Goal: Task Accomplishment & Management: Use online tool/utility

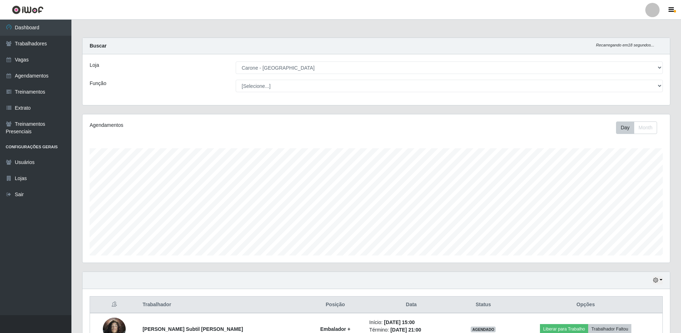
select select "524"
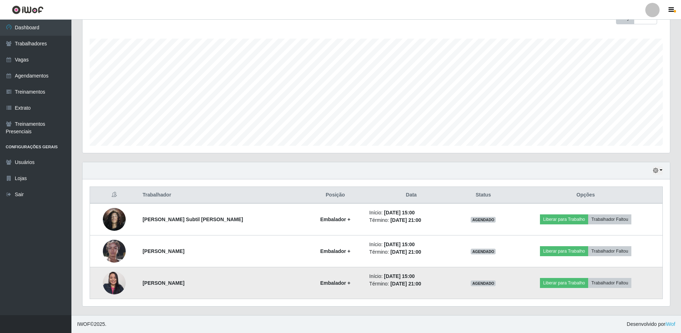
scroll to position [148, 587]
click at [563, 279] on button "Liberar para Trabalho" at bounding box center [564, 283] width 48 height 10
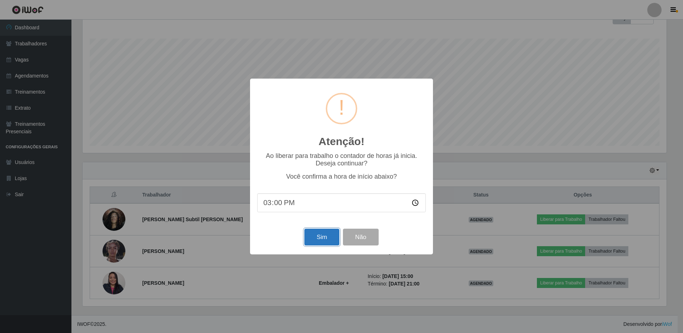
click at [331, 235] on button "Sim" at bounding box center [321, 236] width 35 height 17
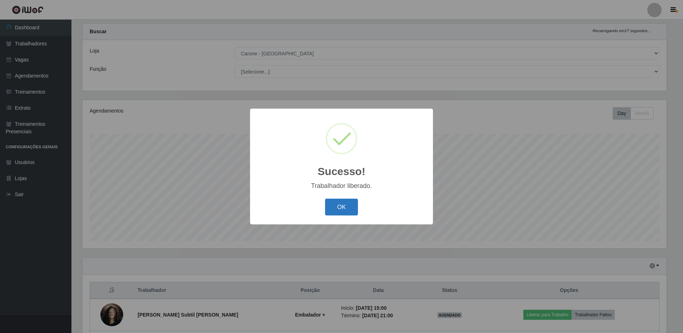
click at [336, 205] on button "OK" at bounding box center [341, 206] width 33 height 17
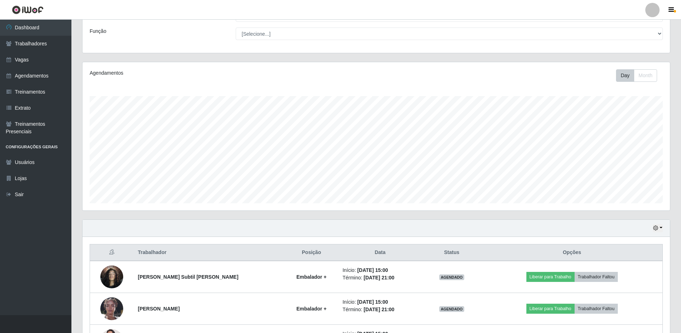
scroll to position [110, 0]
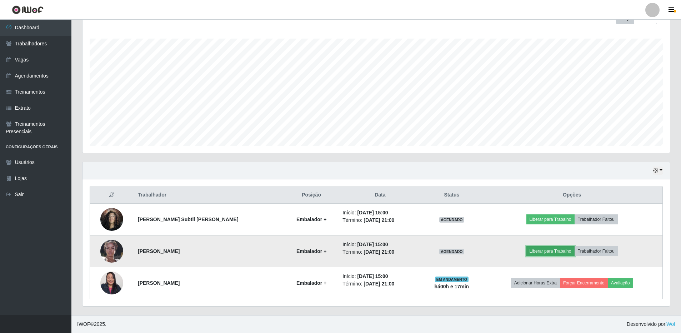
click at [545, 249] on button "Liberar para Trabalho" at bounding box center [550, 251] width 48 height 10
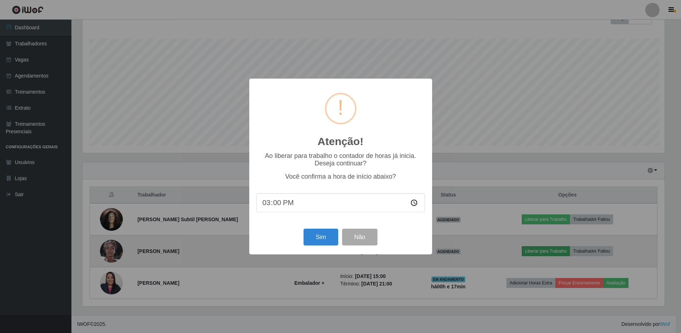
scroll to position [148, 584]
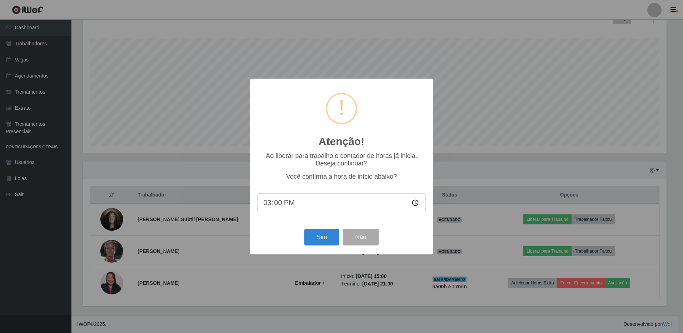
drag, startPoint x: 314, startPoint y: 202, endPoint x: 296, endPoint y: 203, distance: 18.6
click at [309, 203] on input "15:00" at bounding box center [341, 202] width 168 height 19
click at [278, 204] on input "15:00" at bounding box center [341, 202] width 168 height 19
type input "15:18"
click at [325, 237] on button "Sim" at bounding box center [321, 236] width 35 height 17
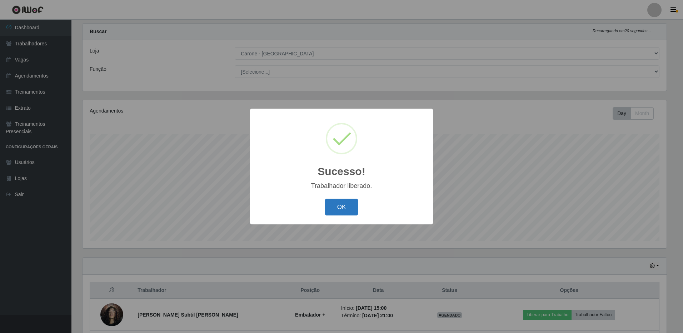
click at [334, 209] on button "OK" at bounding box center [341, 206] width 33 height 17
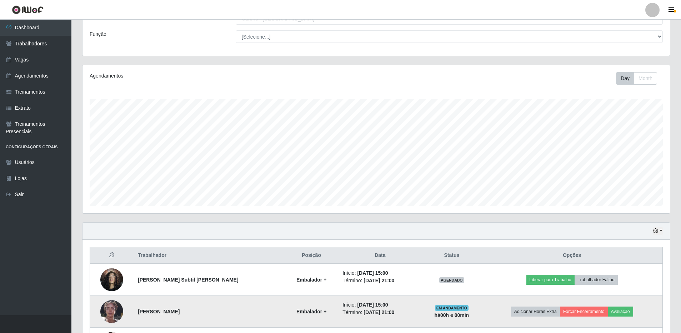
scroll to position [110, 0]
